Goal: Find contact information

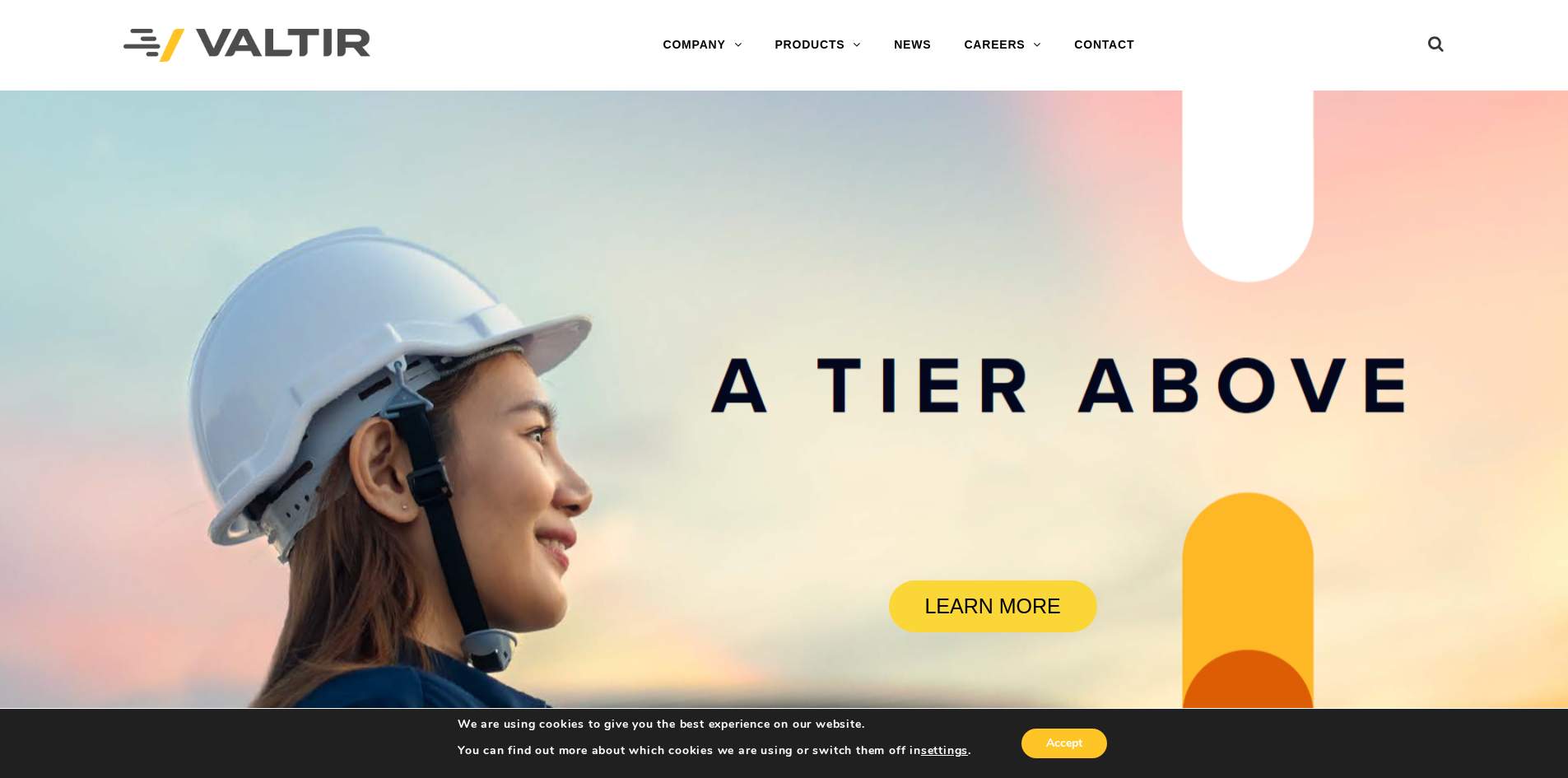
drag, startPoint x: 1088, startPoint y: 424, endPoint x: 1145, endPoint y: -72, distance: 499.3
drag, startPoint x: 694, startPoint y: 203, endPoint x: 689, endPoint y: 61, distance: 142.1
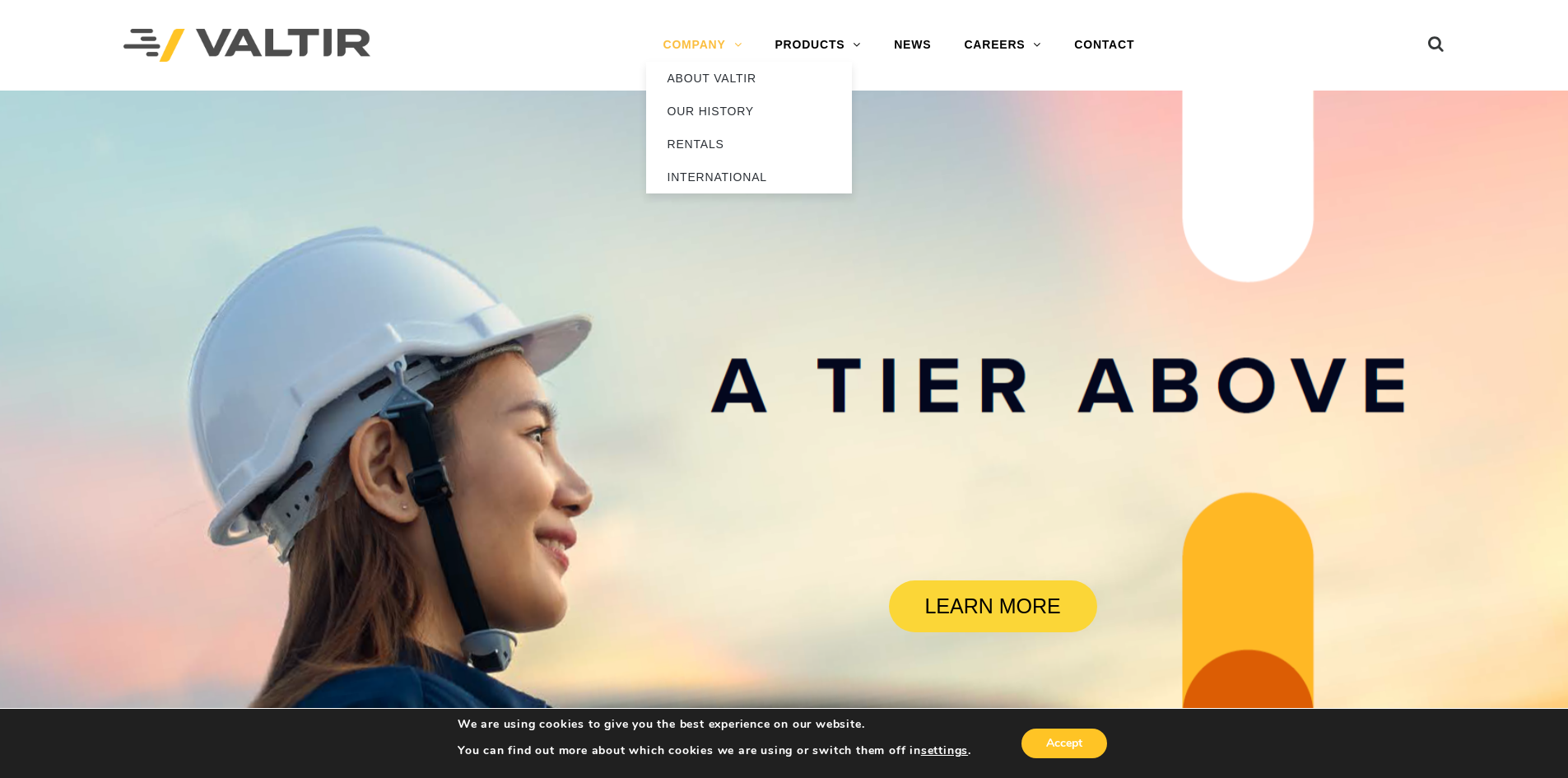
click at [693, 201] on rs-slide "LEARN MORE" at bounding box center [784, 480] width 1568 height 778
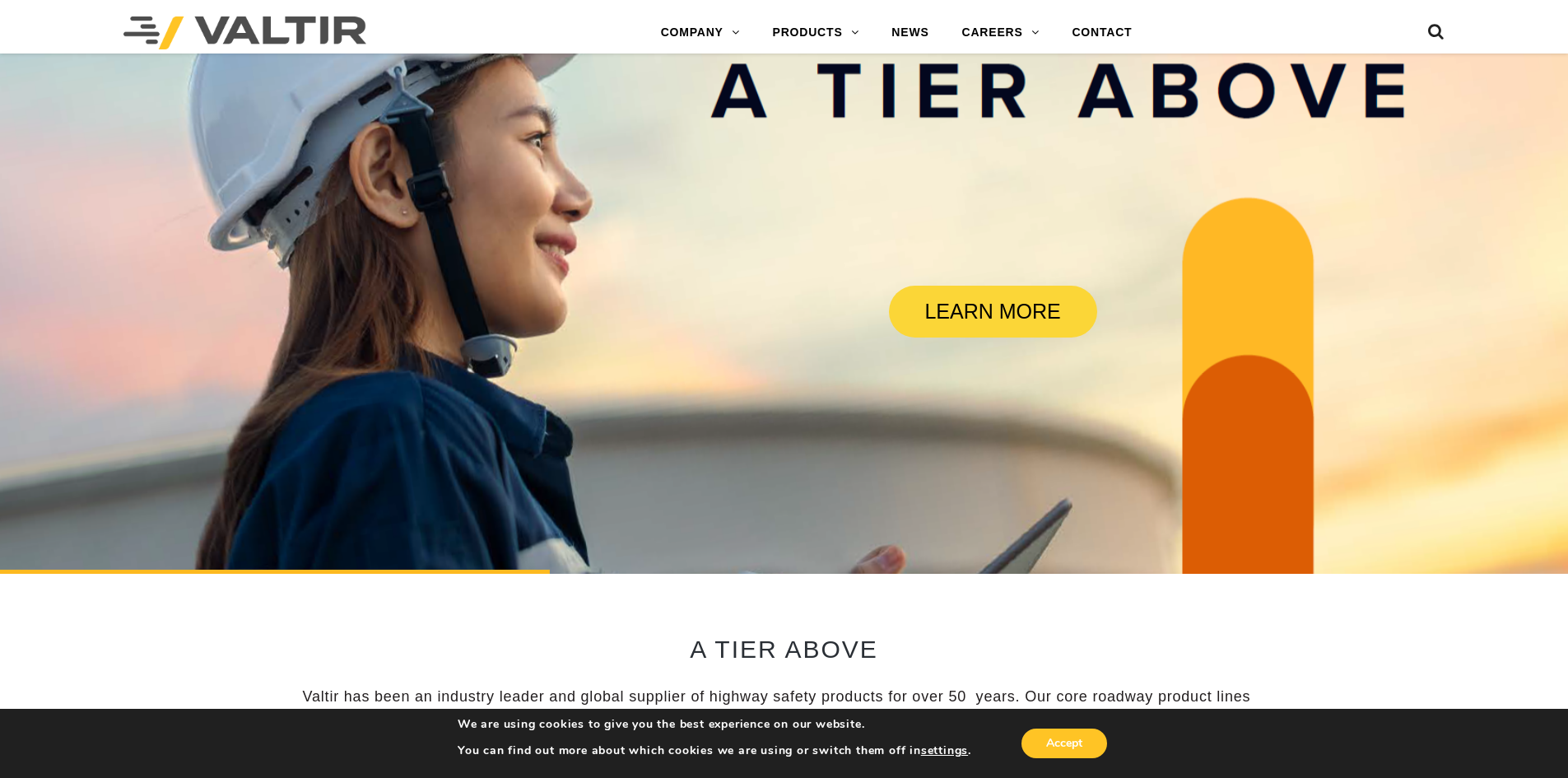
scroll to position [3459, 0]
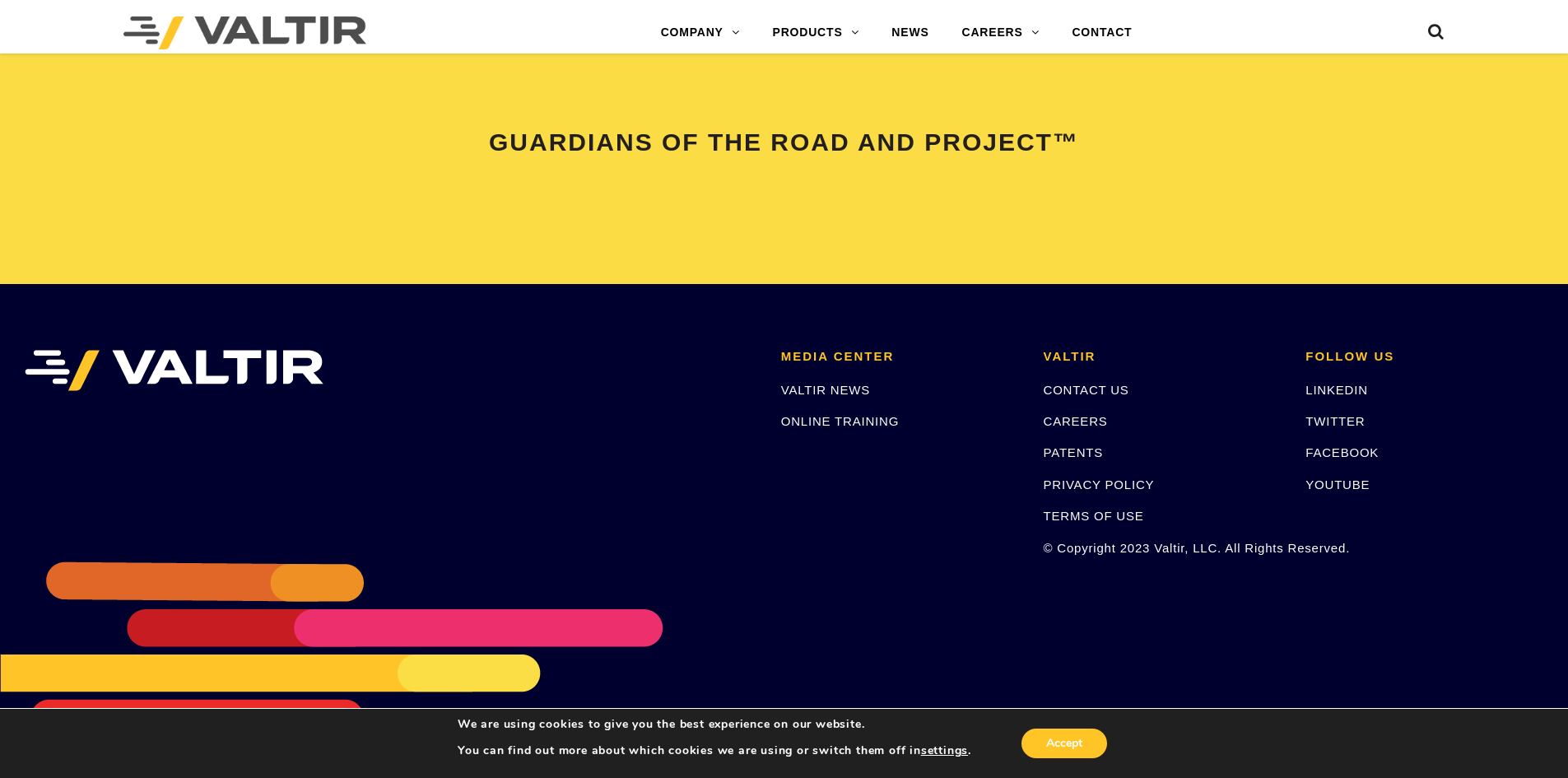
drag, startPoint x: 1189, startPoint y: 417, endPoint x: 1078, endPoint y: 817, distance: 415.1
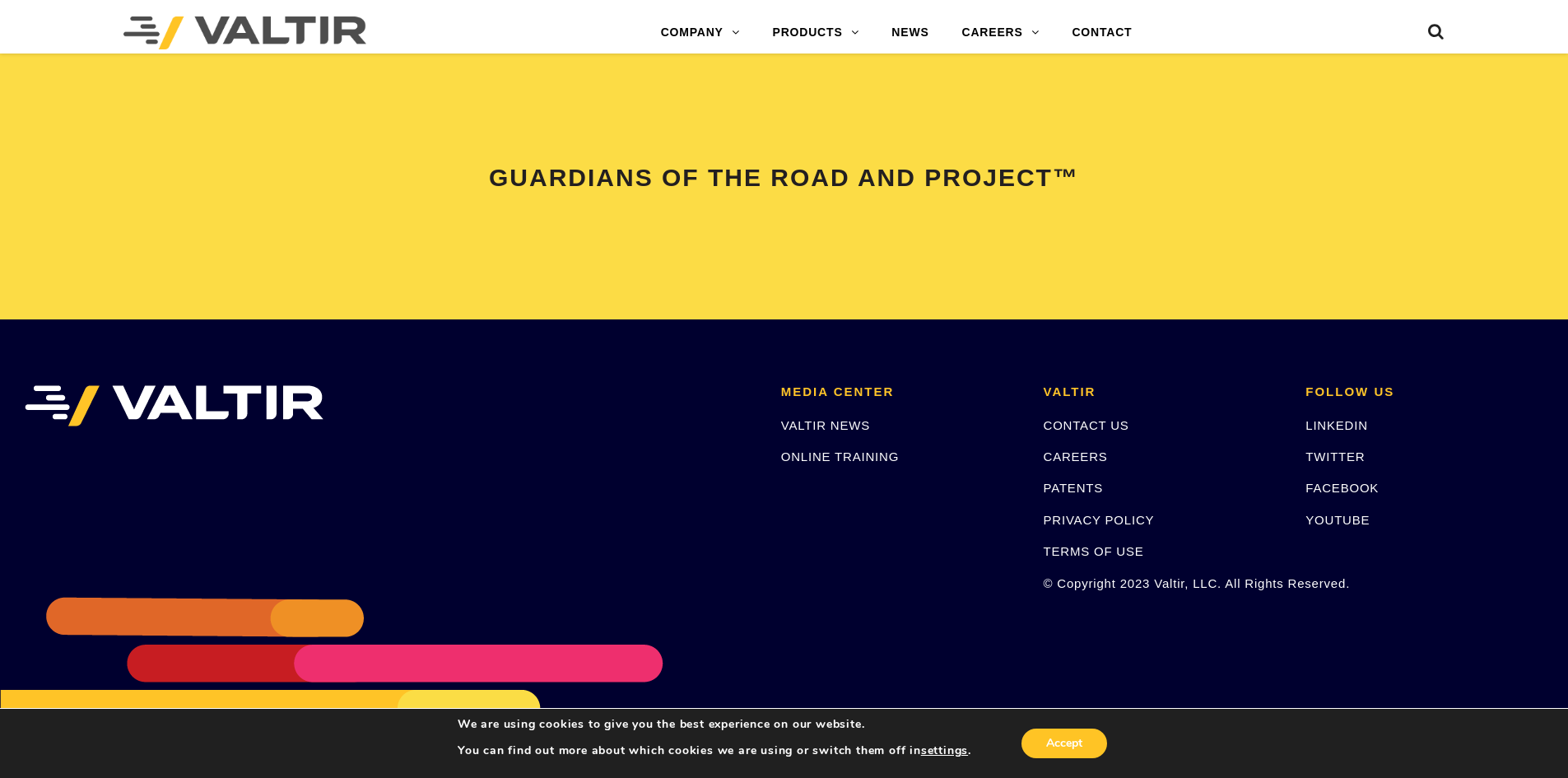
drag, startPoint x: 820, startPoint y: 562, endPoint x: 808, endPoint y: 533, distance: 31.4
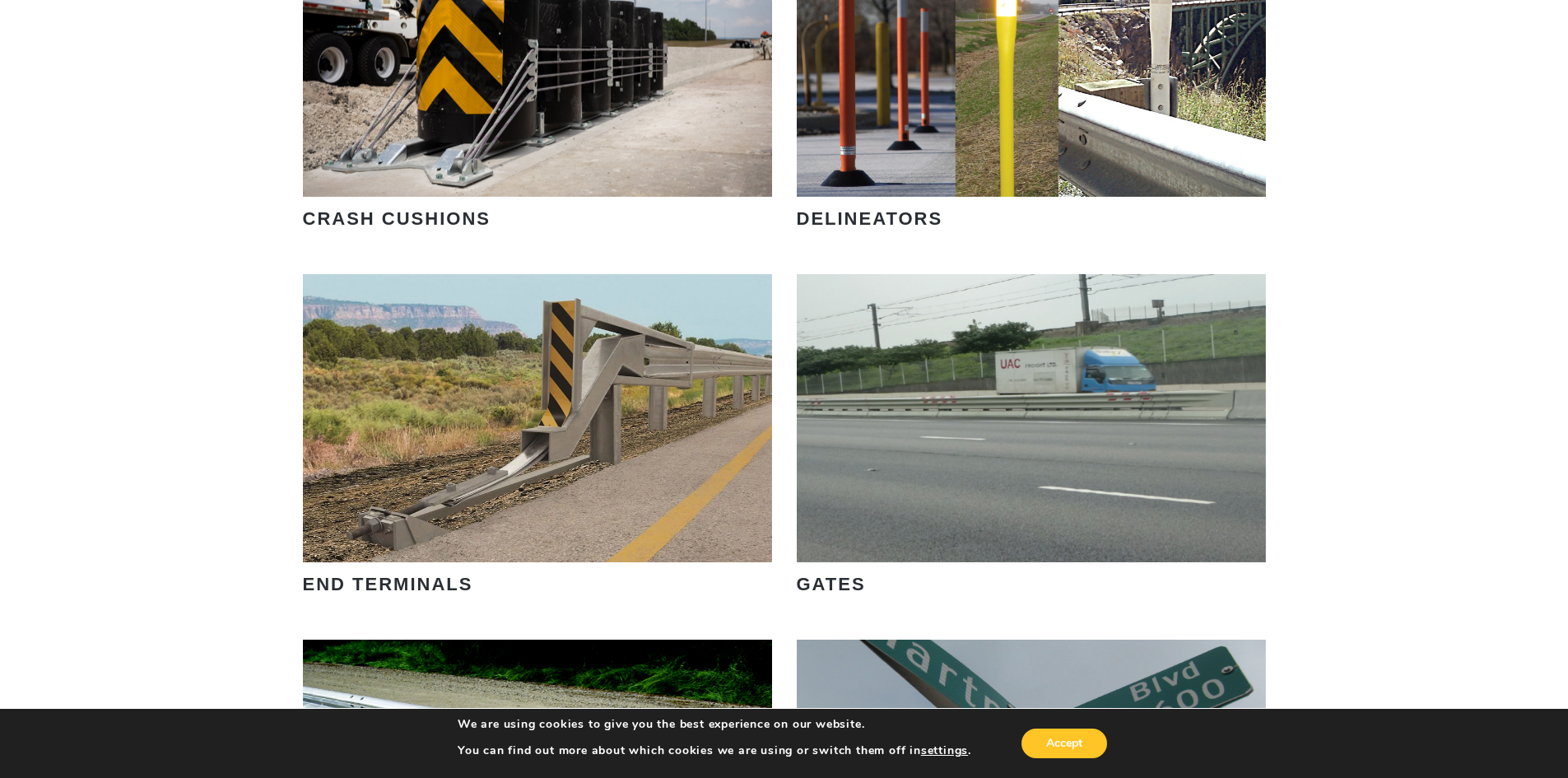
scroll to position [0, 0]
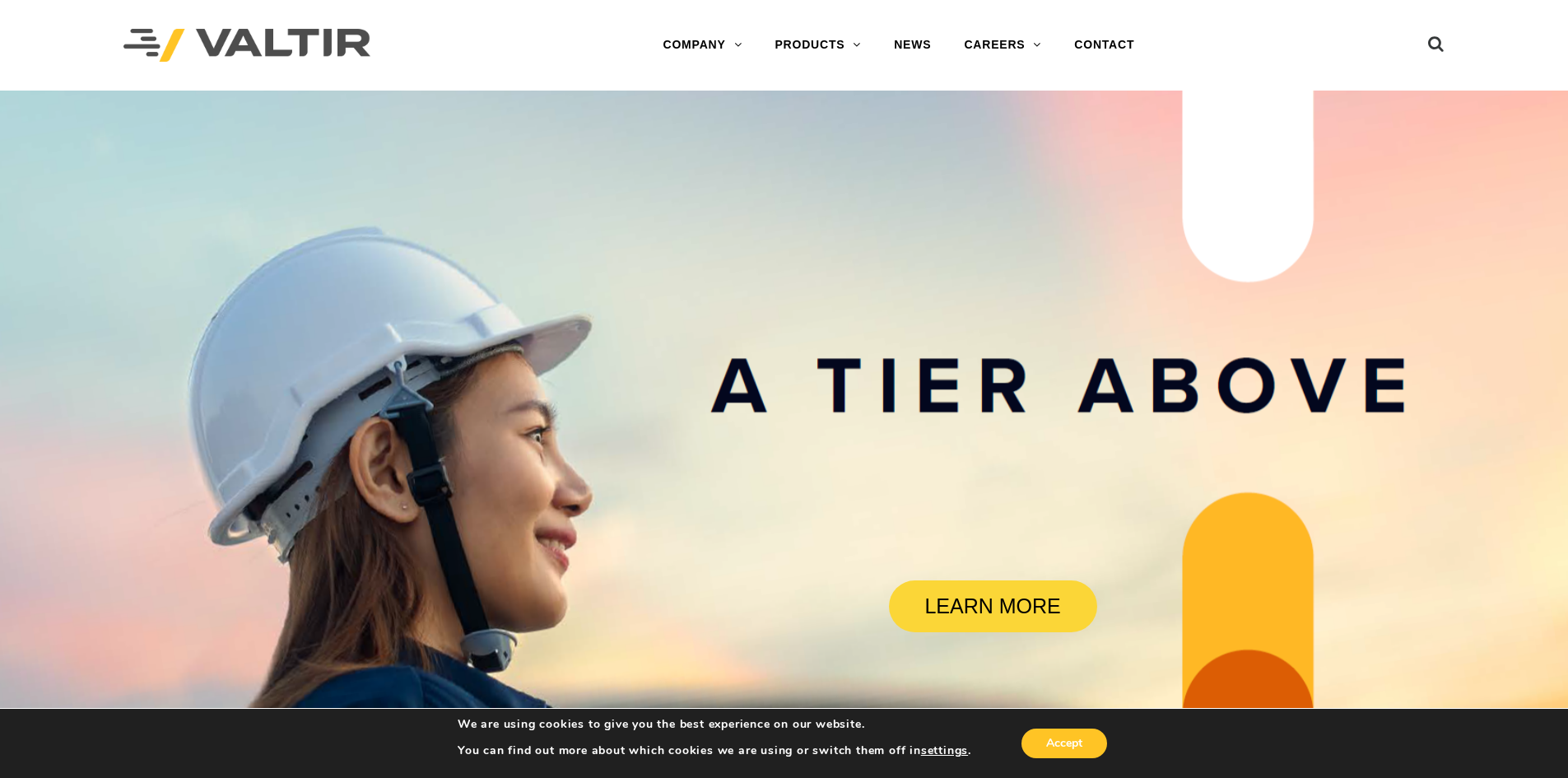
drag, startPoint x: 799, startPoint y: 570, endPoint x: 778, endPoint y: 216, distance: 354.6
click at [1116, 42] on link "CONTACT" at bounding box center [1104, 46] width 93 height 33
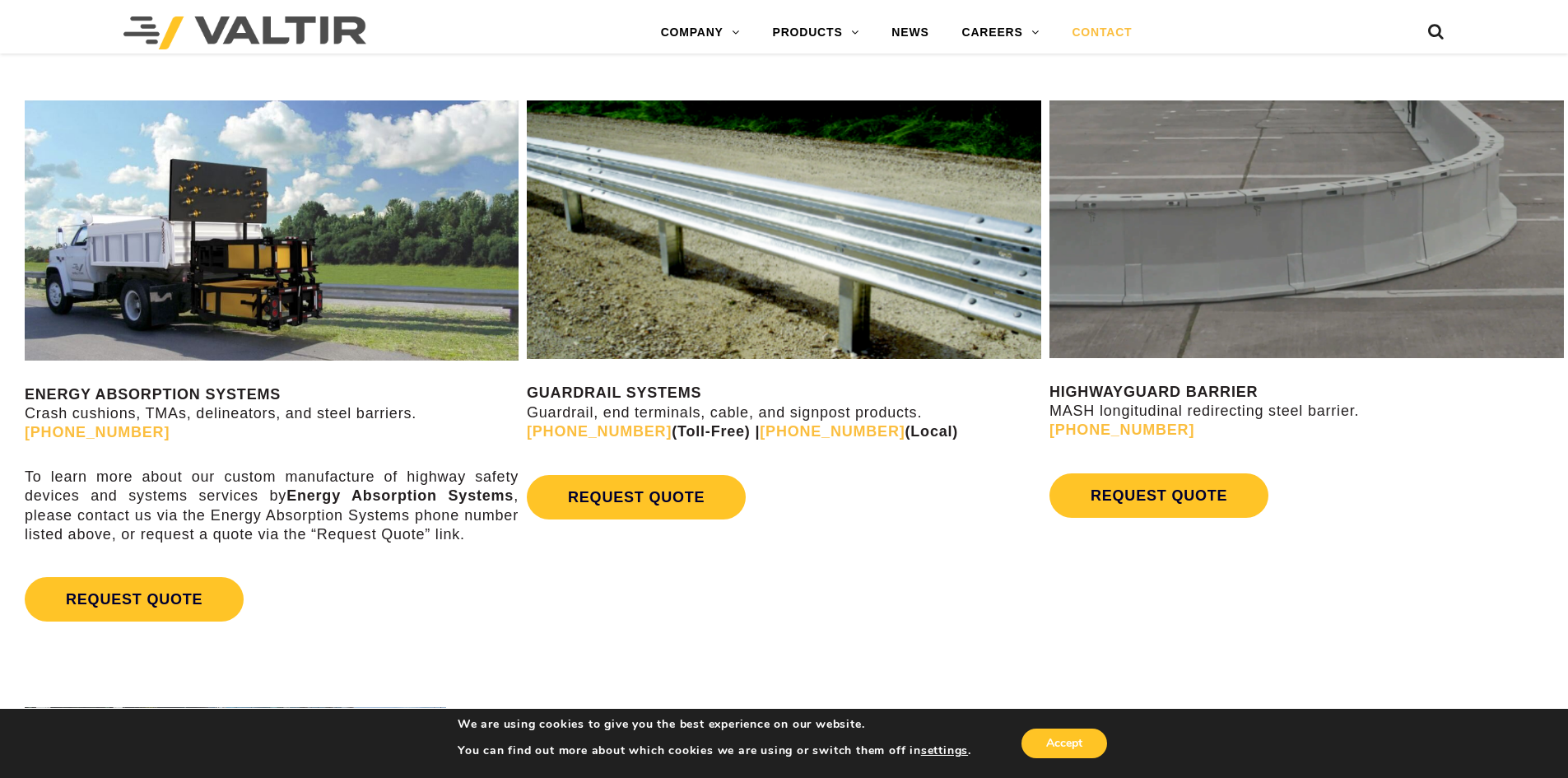
scroll to position [905, 0]
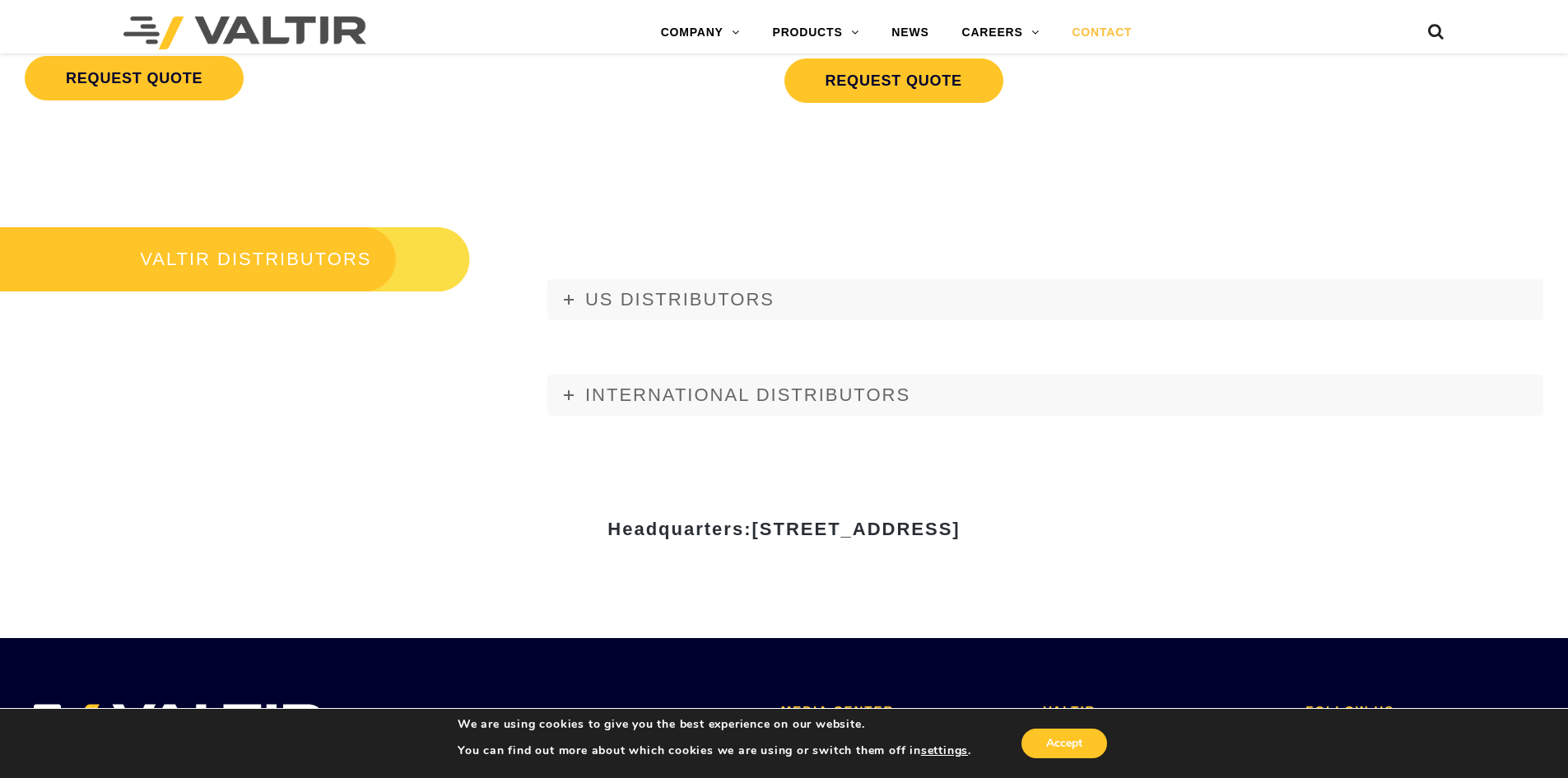
drag, startPoint x: 665, startPoint y: 162, endPoint x: 647, endPoint y: 191, distance: 34.1
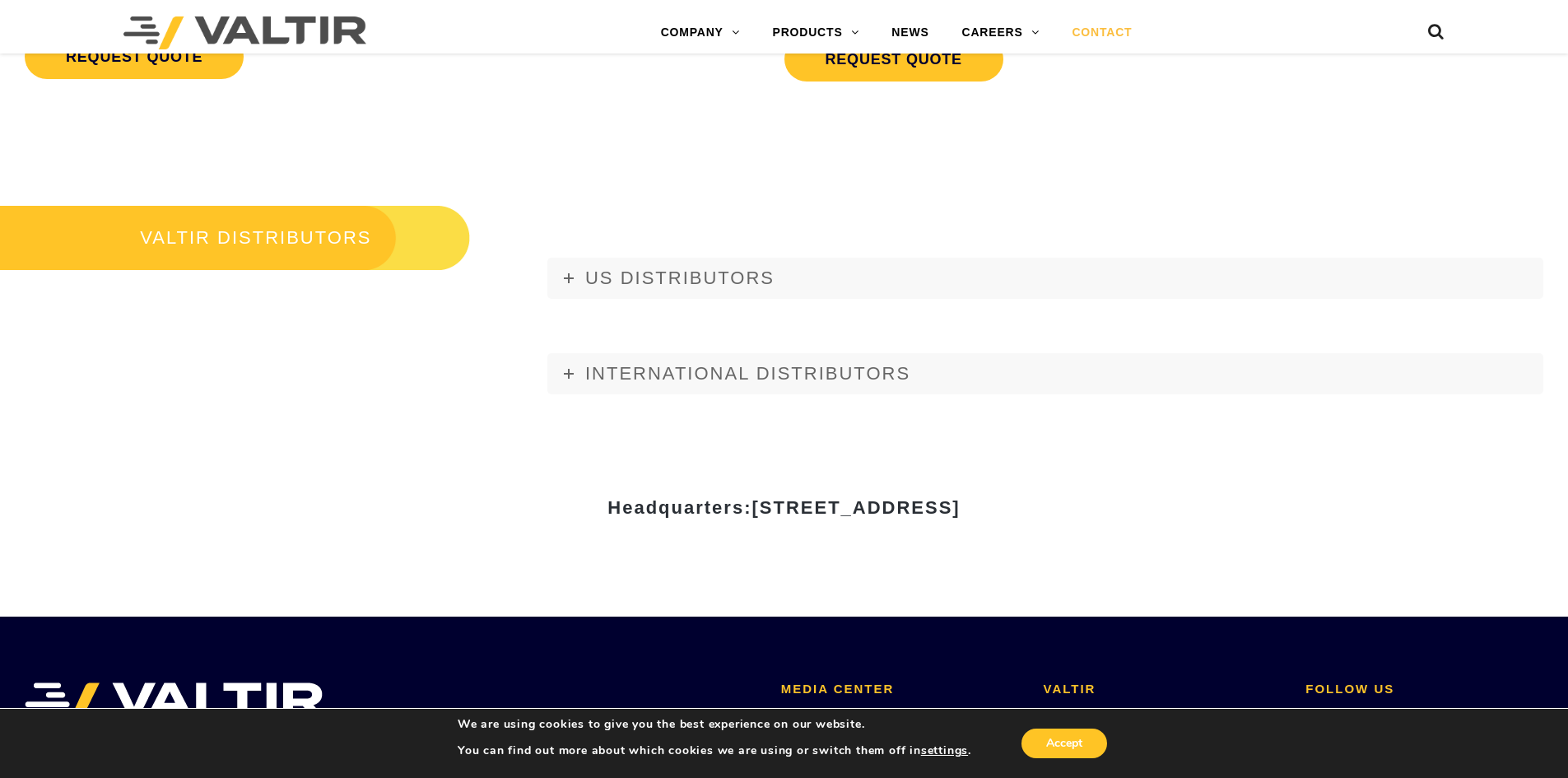
drag, startPoint x: 938, startPoint y: 511, endPoint x: 1047, endPoint y: 524, distance: 109.8
click at [1048, 524] on div "Headquarters: 15601 Dallas Parkway, Suite 525 | Addison, TX 75001" at bounding box center [784, 514] width 988 height 57
click at [960, 509] on span "15601 Dallas Parkway, Suite 525 | Addison, TX 75001" at bounding box center [856, 507] width 208 height 21
drag, startPoint x: 1057, startPoint y: 508, endPoint x: 936, endPoint y: 518, distance: 121.4
click at [936, 518] on span "15601 Dallas Parkway, Suite 525 | Addison, TX 75001" at bounding box center [856, 507] width 208 height 21
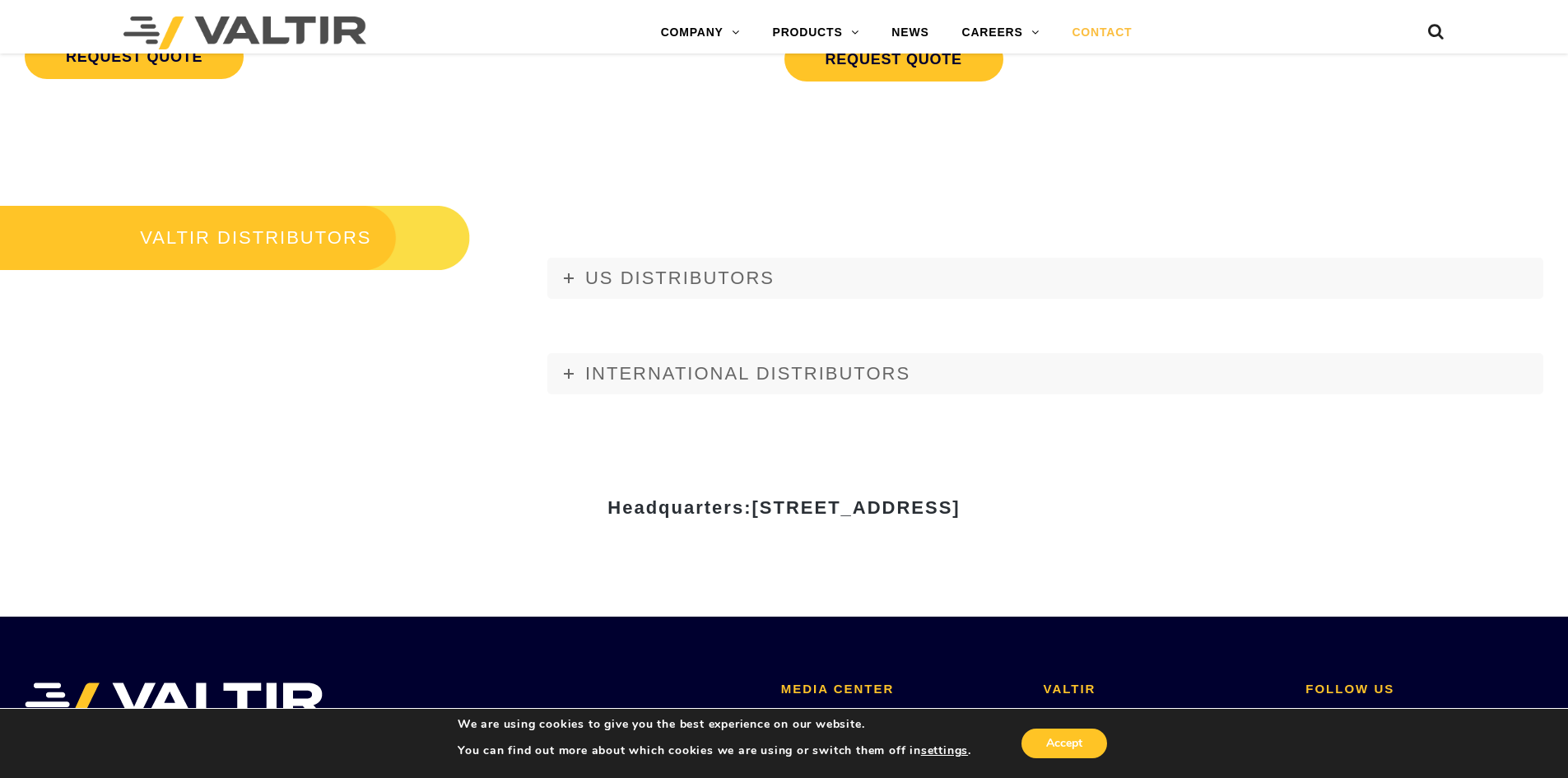
copy span "Addison, TX"
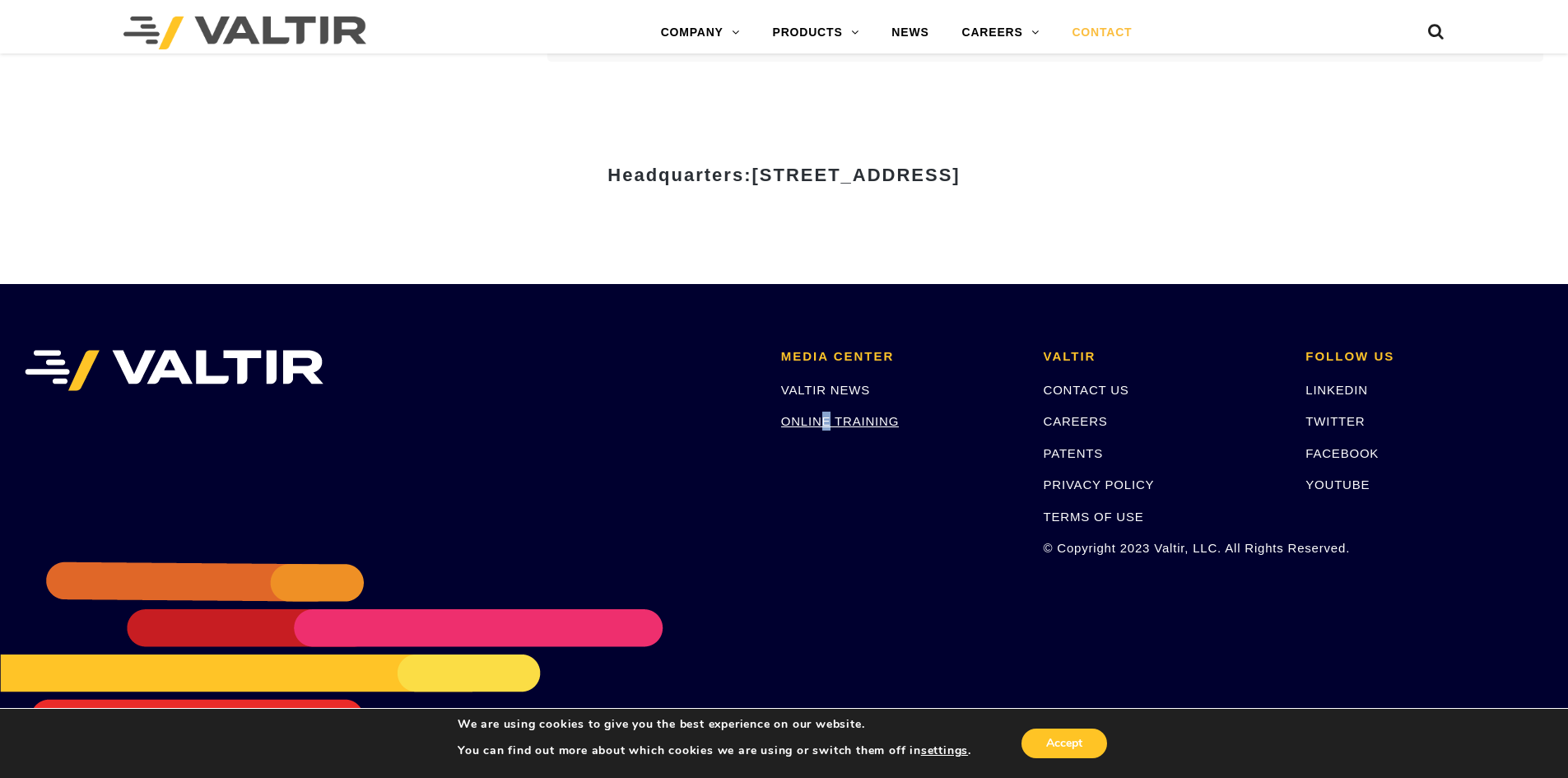
click at [816, 416] on div "VALTIR NEWS ONLINE TRAINING" at bounding box center [900, 406] width 238 height 51
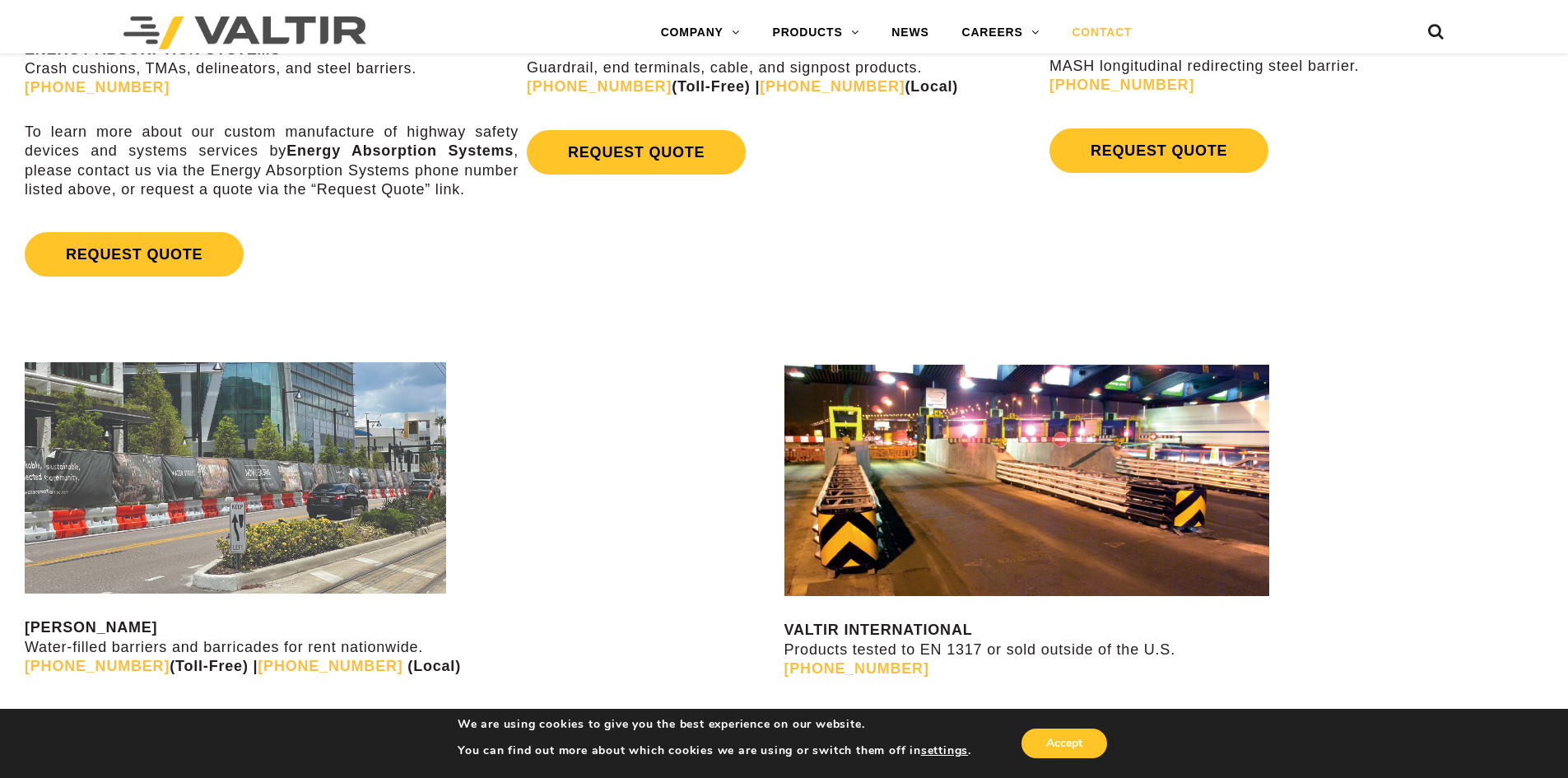
drag, startPoint x: 599, startPoint y: 328, endPoint x: 607, endPoint y: 192, distance: 136.2
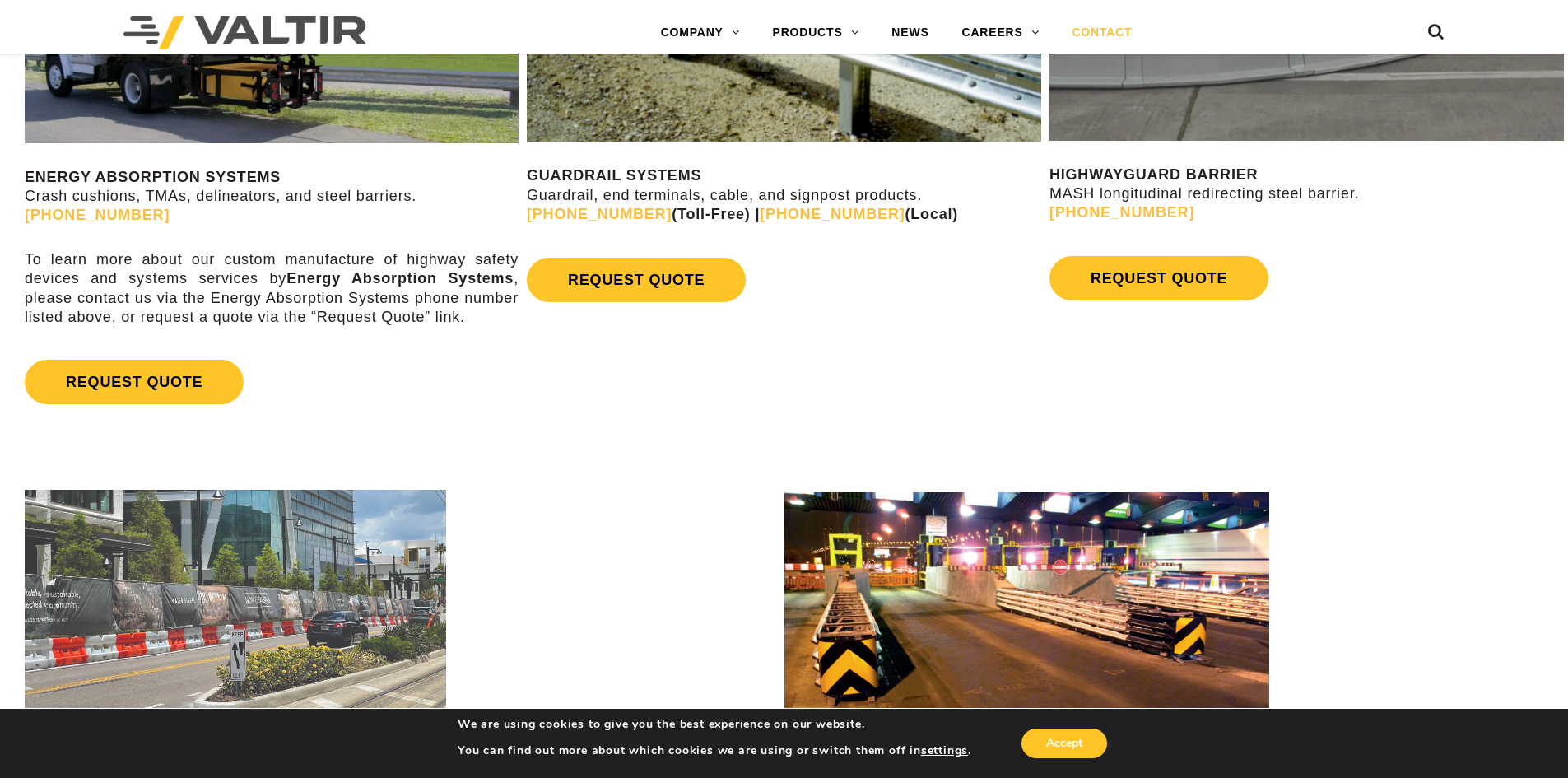
click at [664, 453] on div "VALTIR RENTALS Water-filled barriers and barricades for rent nationwide. (888) …" at bounding box center [784, 688] width 1568 height 486
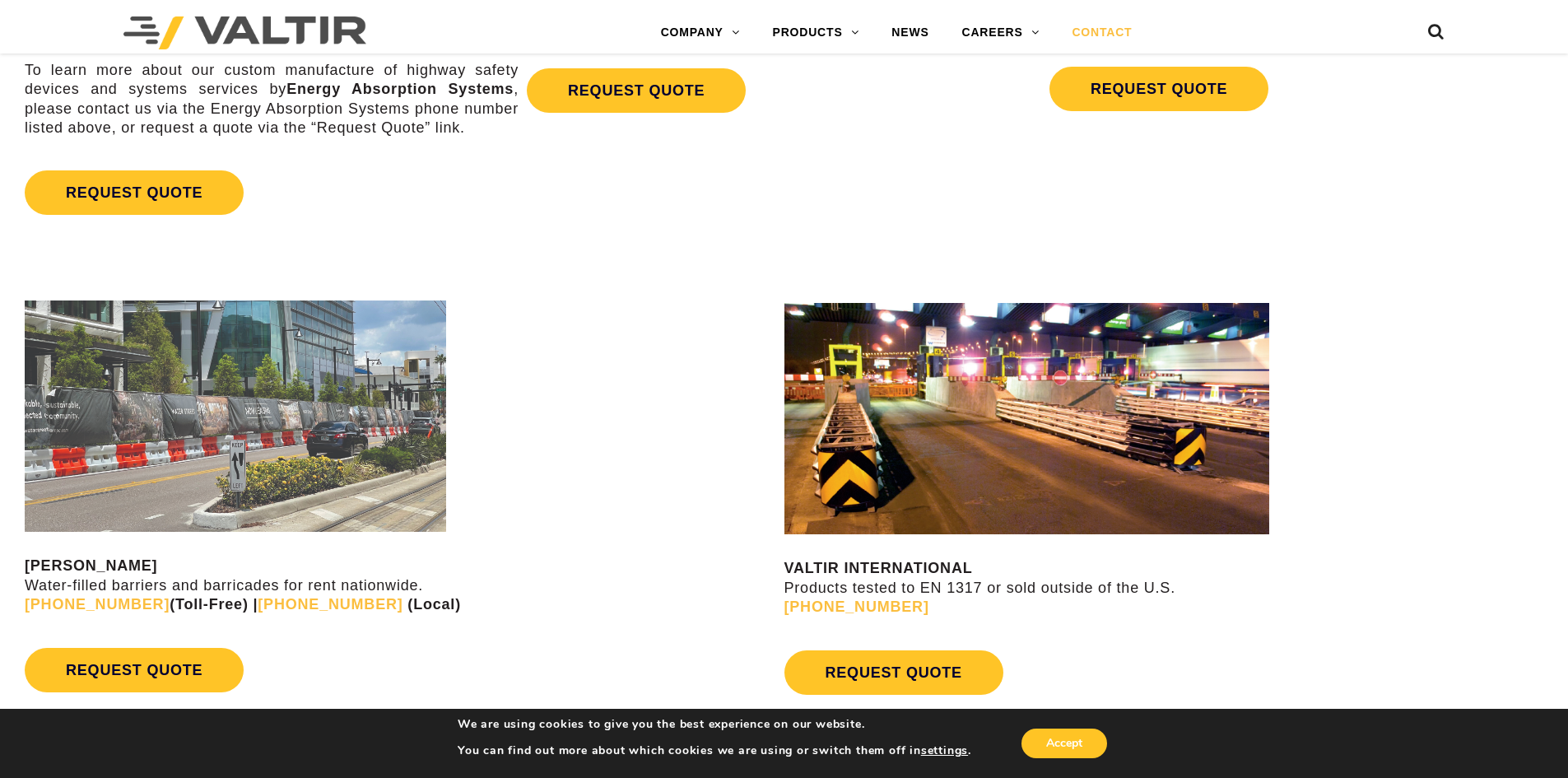
scroll to position [1330, 0]
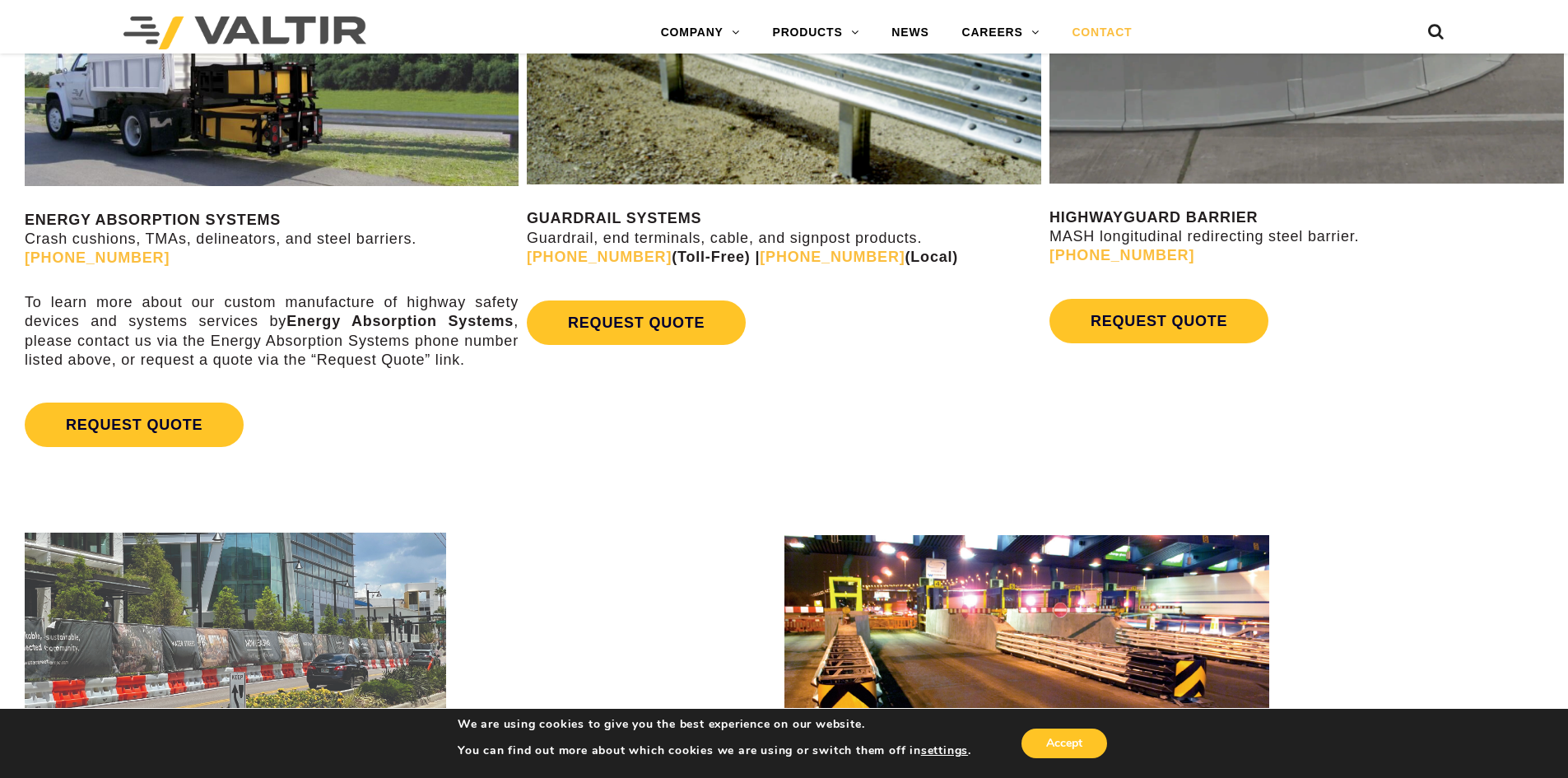
drag, startPoint x: 514, startPoint y: 472, endPoint x: 510, endPoint y: 381, distance: 91.1
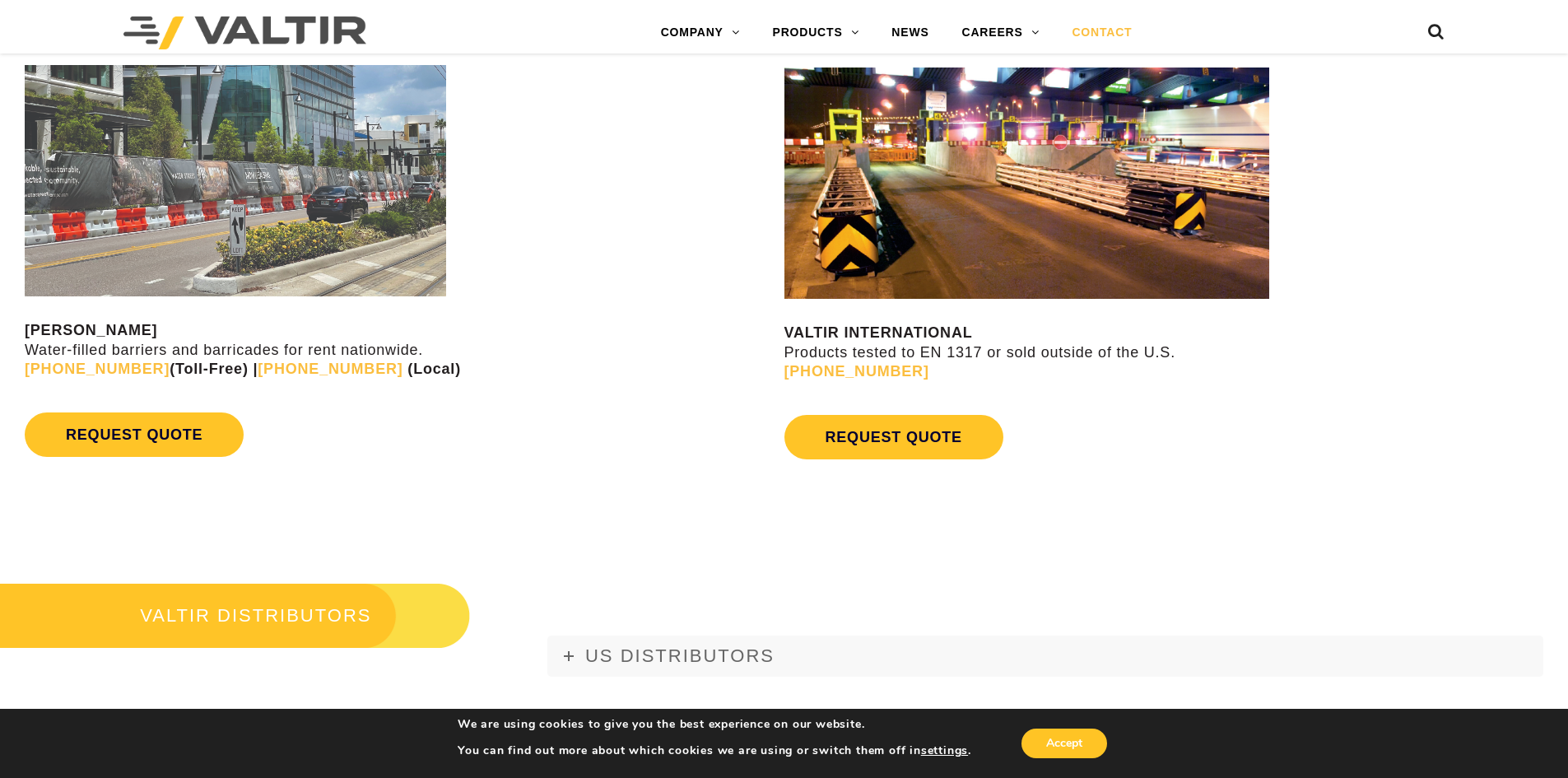
scroll to position [983, 0]
